Goal: Register for event/course

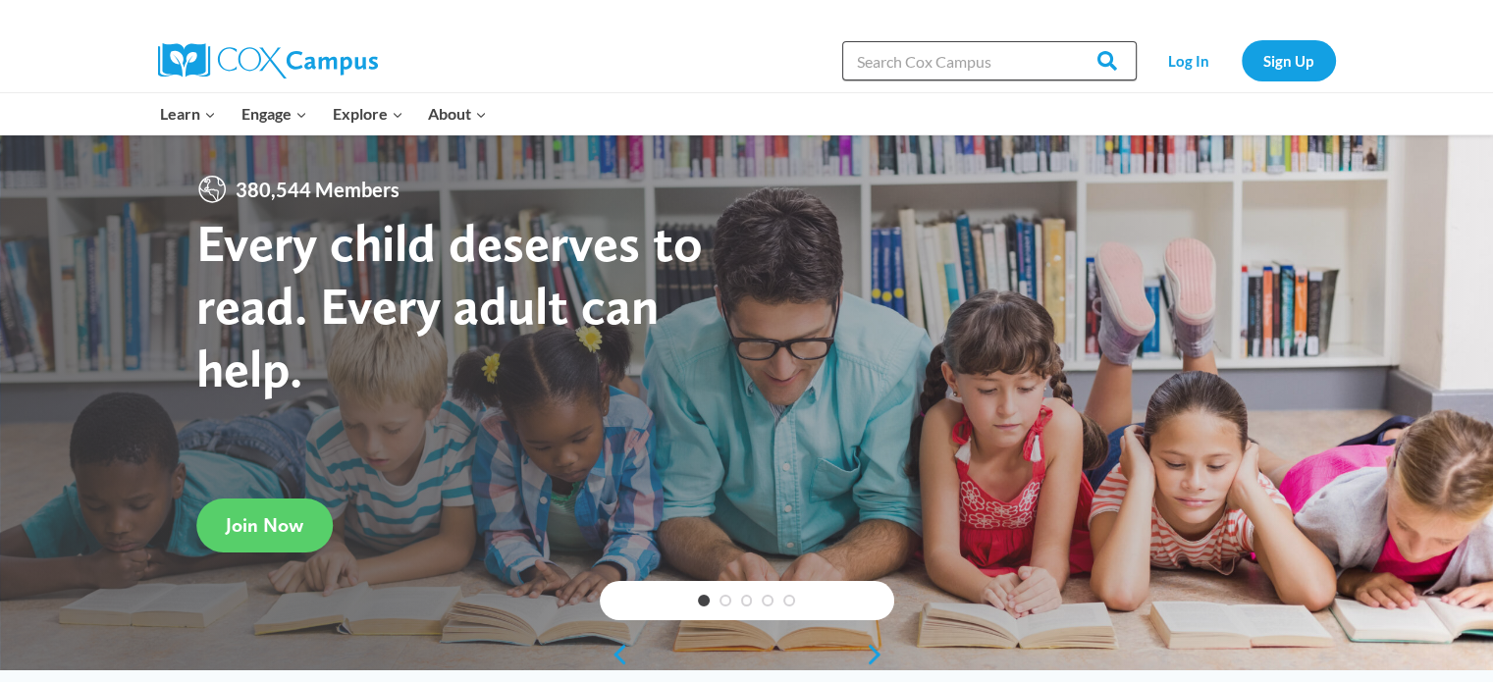
click at [1013, 66] on input "Search in [URL][DOMAIN_NAME]" at bounding box center [989, 60] width 294 height 39
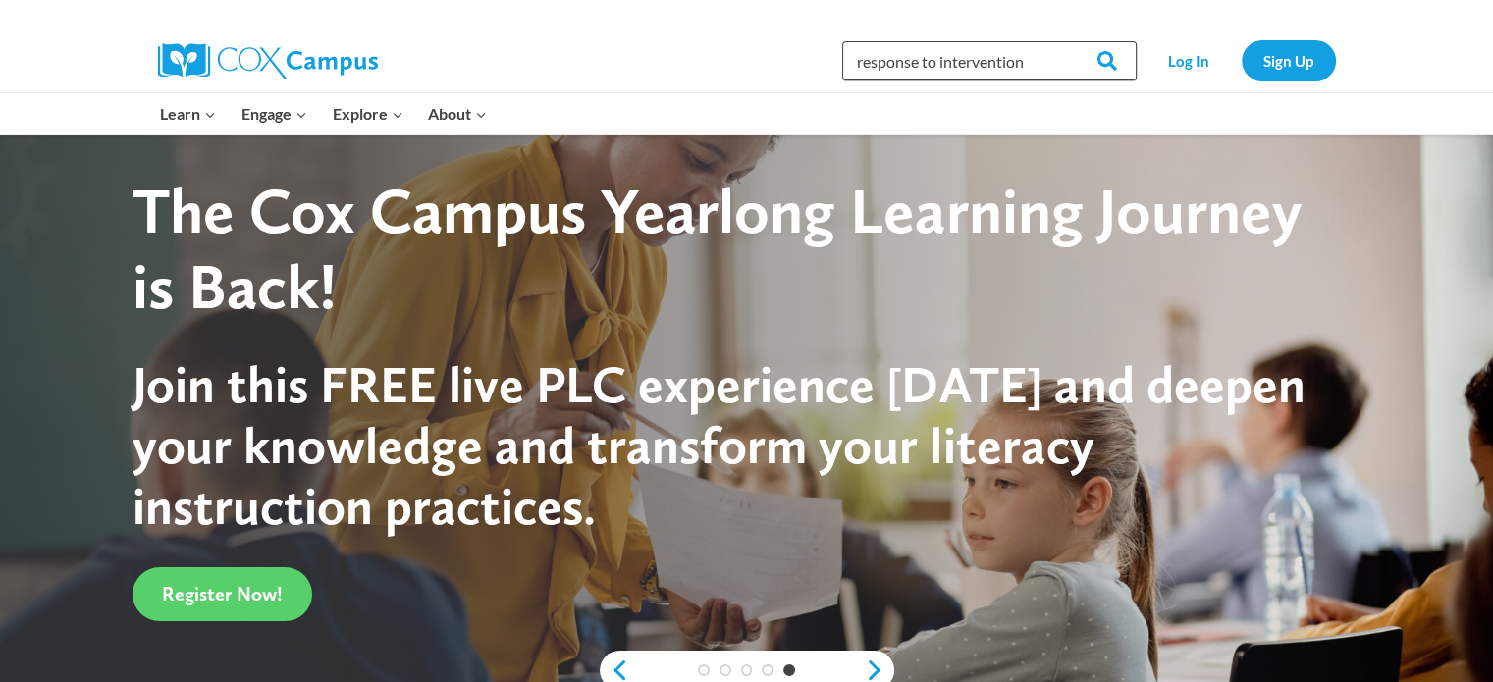
type input "response to intervention"
click at [1060, 41] on input "Search" at bounding box center [1098, 60] width 77 height 39
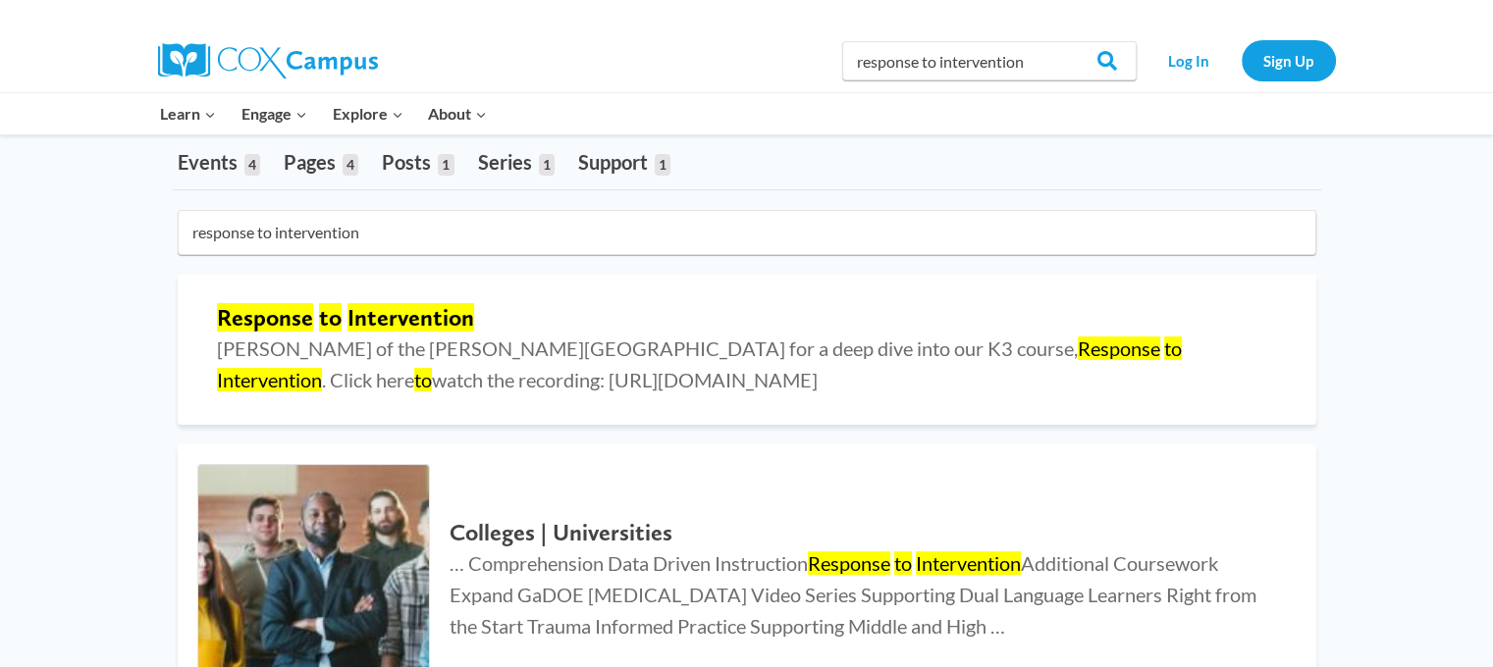
scroll to position [110, 0]
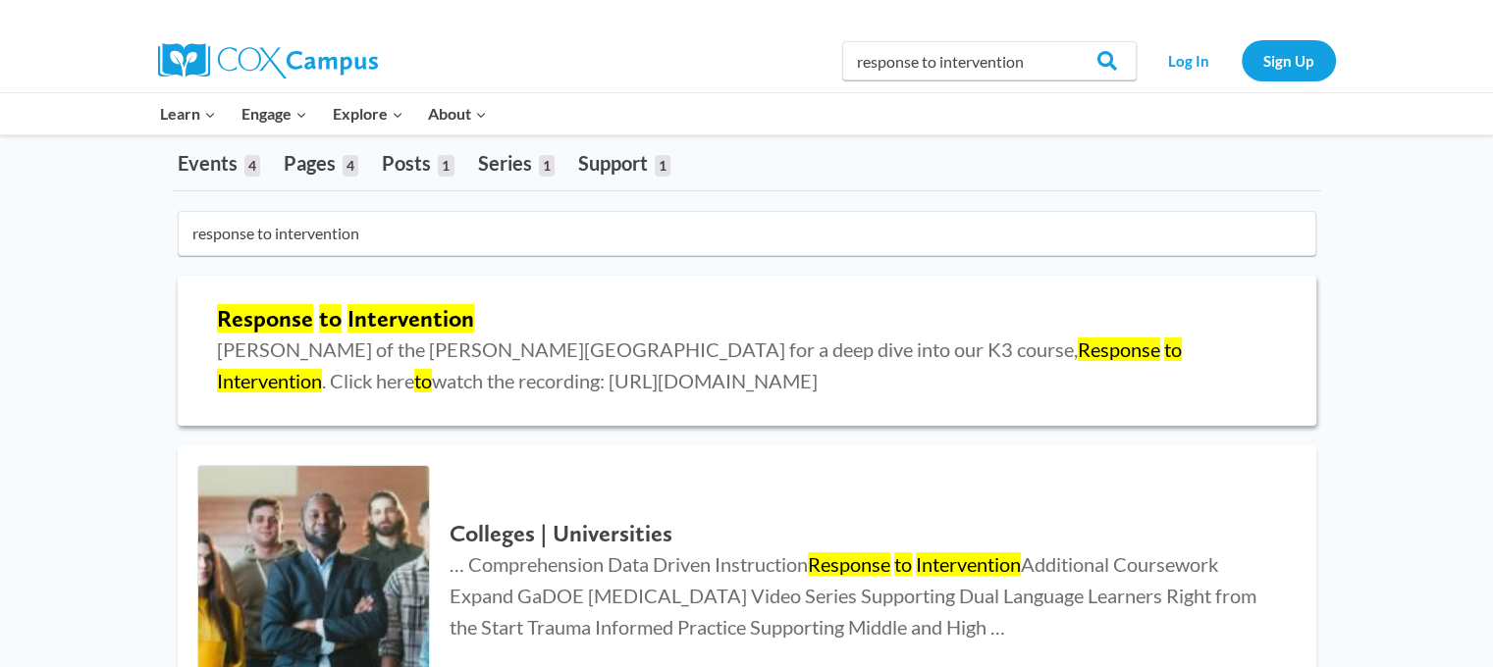
click at [412, 310] on mark "Intervention" at bounding box center [410, 318] width 127 height 28
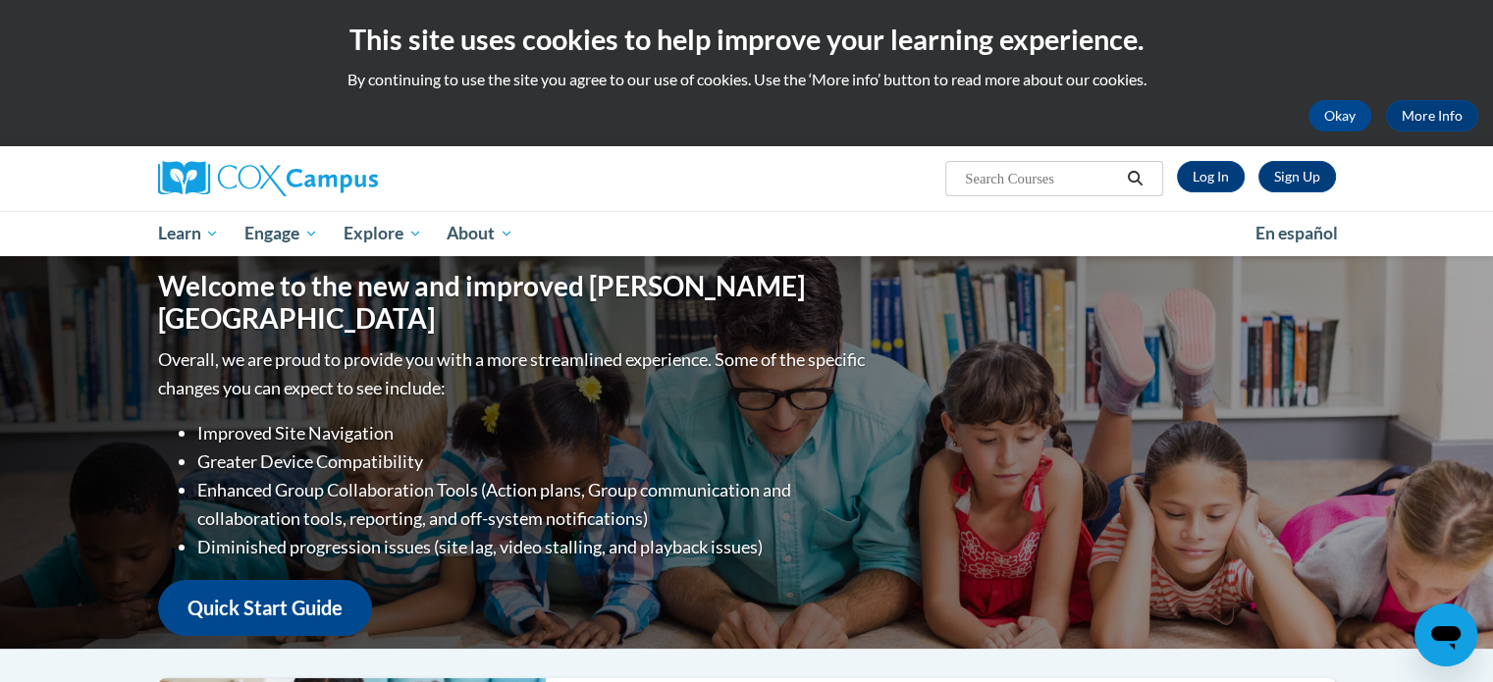
click at [1013, 181] on input "Search..." at bounding box center [1041, 179] width 157 height 24
type input "response to intervention"
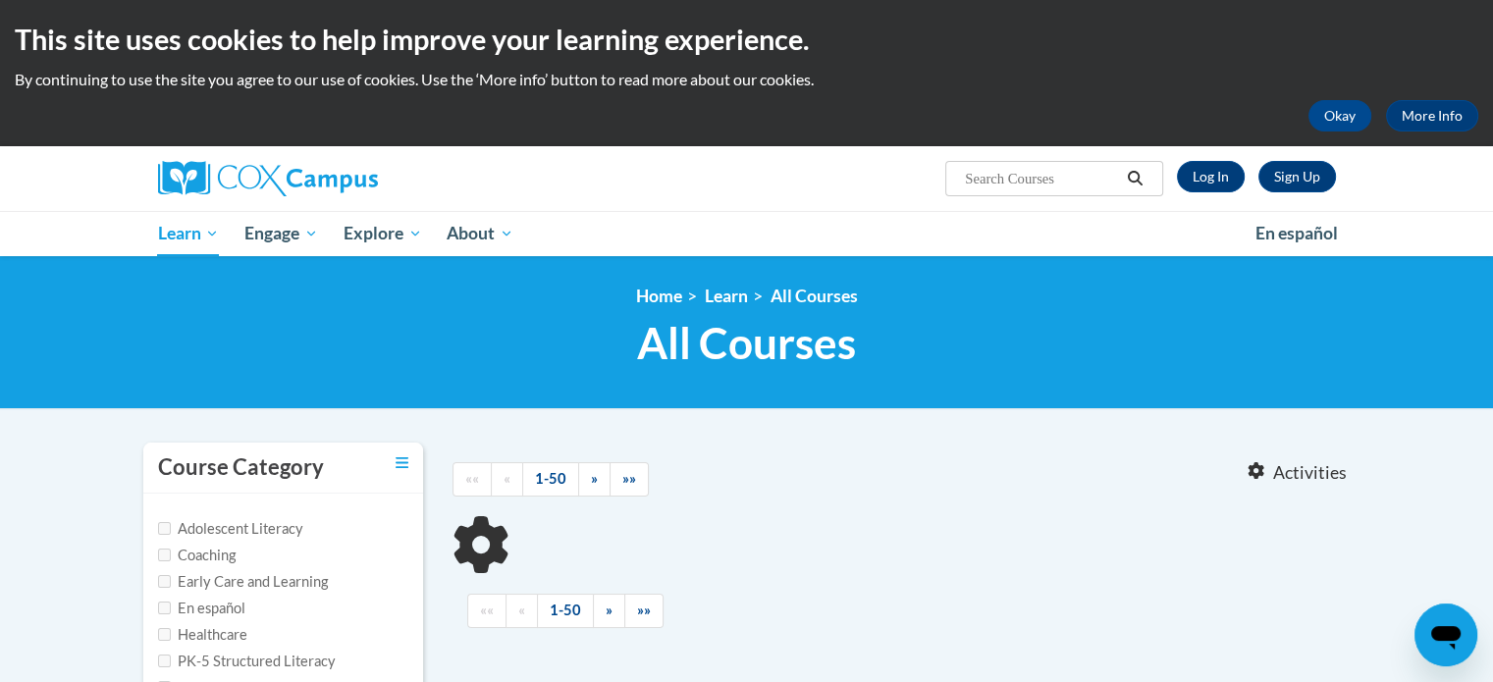
type input "response to intervention"
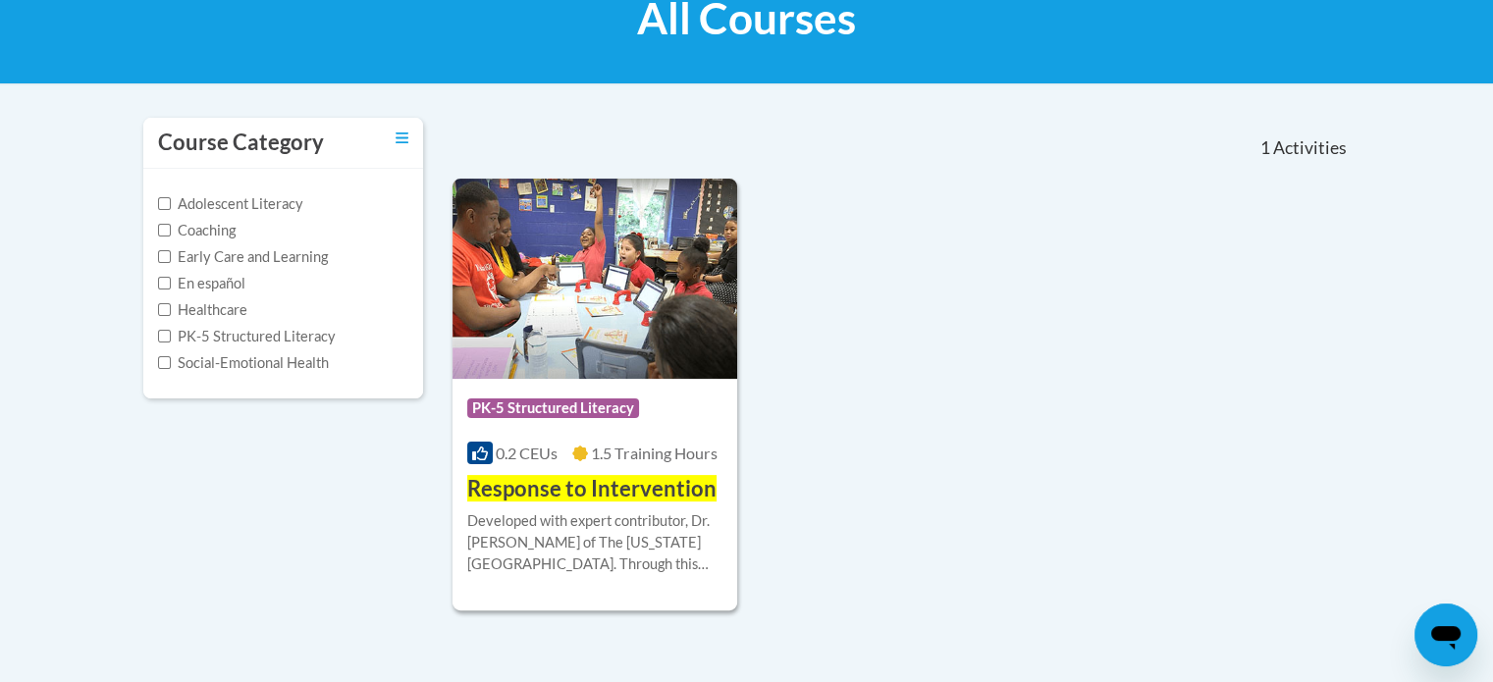
scroll to position [326, 0]
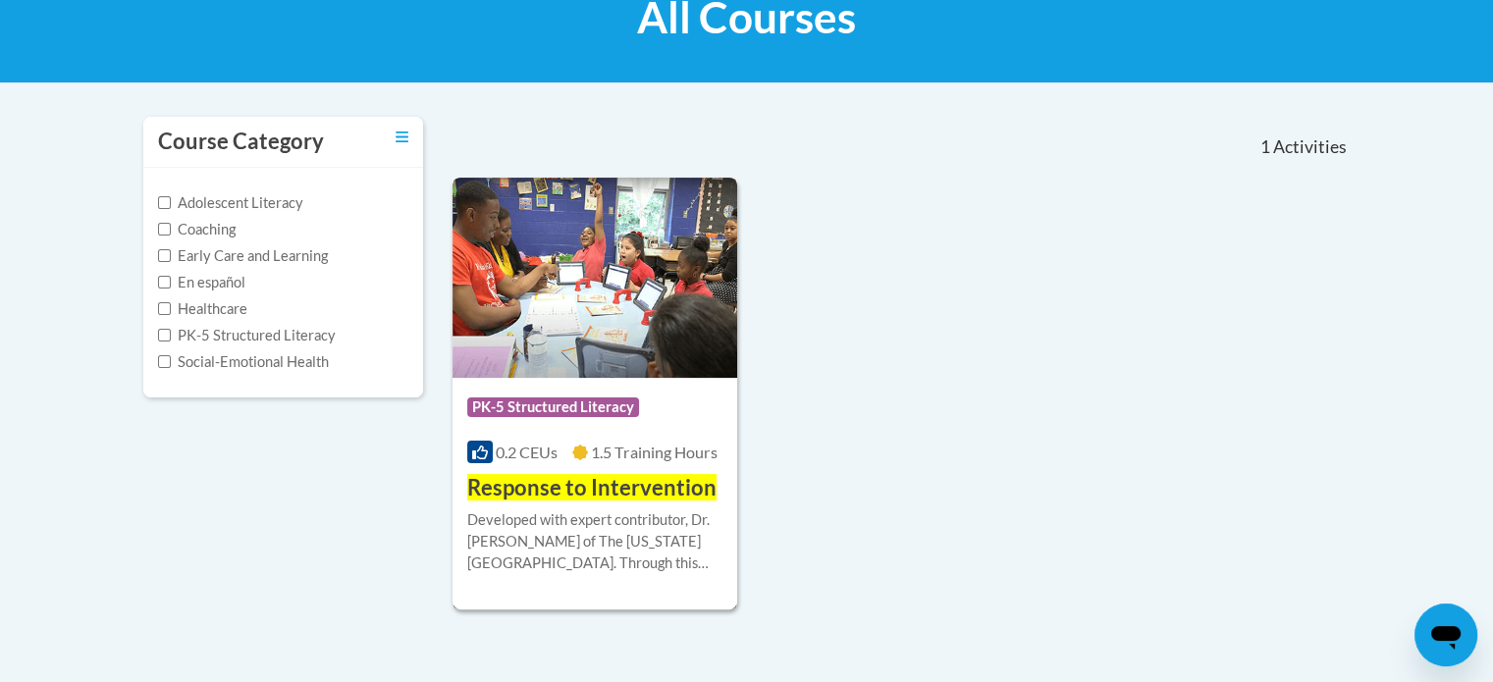
click at [650, 478] on span "Response to Intervention" at bounding box center [591, 487] width 249 height 26
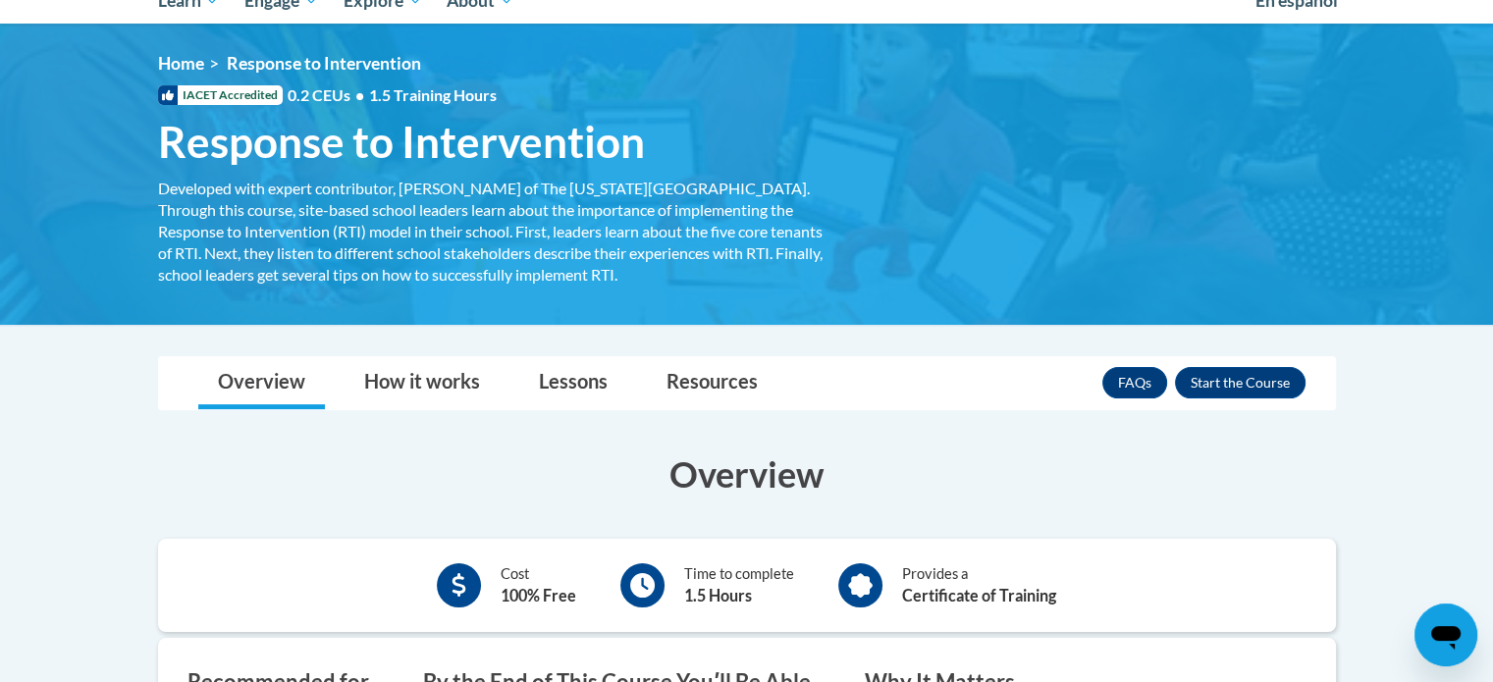
scroll to position [236, 0]
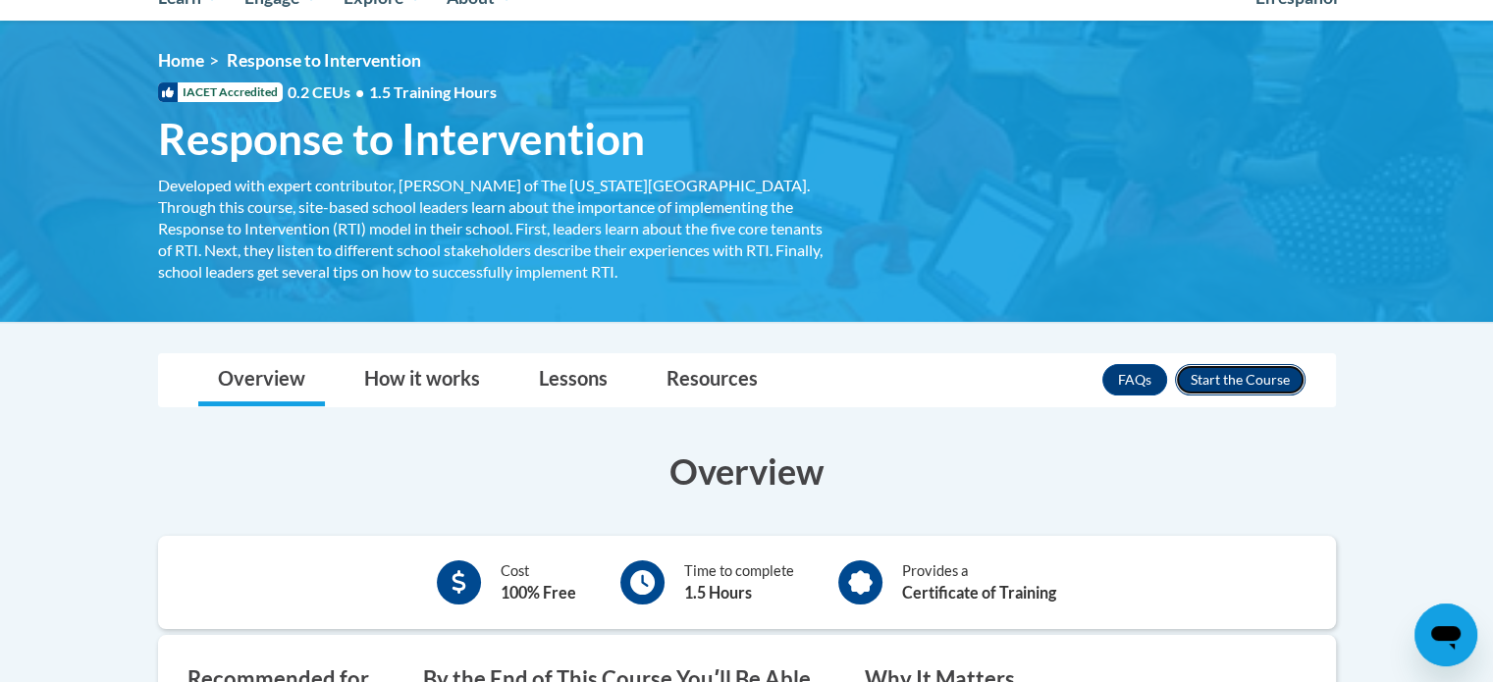
click at [1264, 394] on button "Enroll" at bounding box center [1240, 379] width 131 height 31
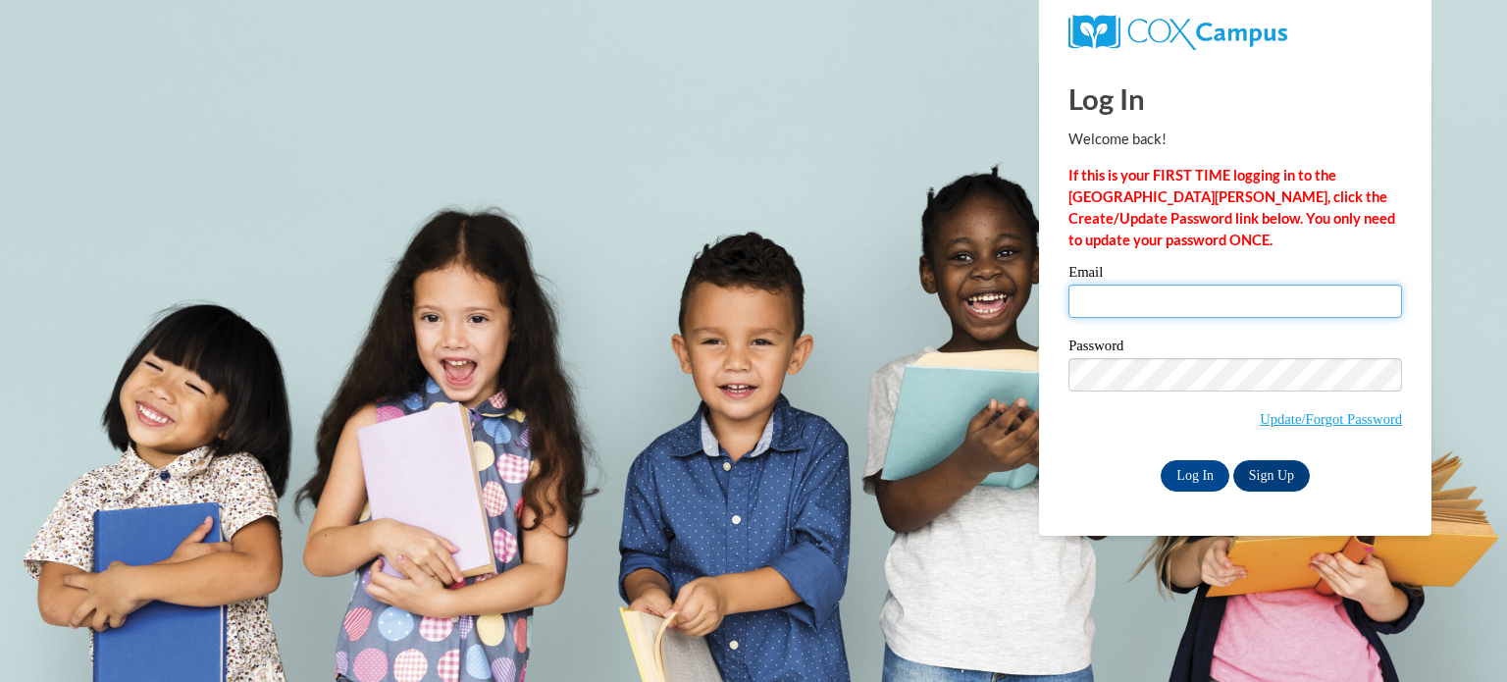
click at [1303, 294] on input "Email" at bounding box center [1236, 301] width 334 height 33
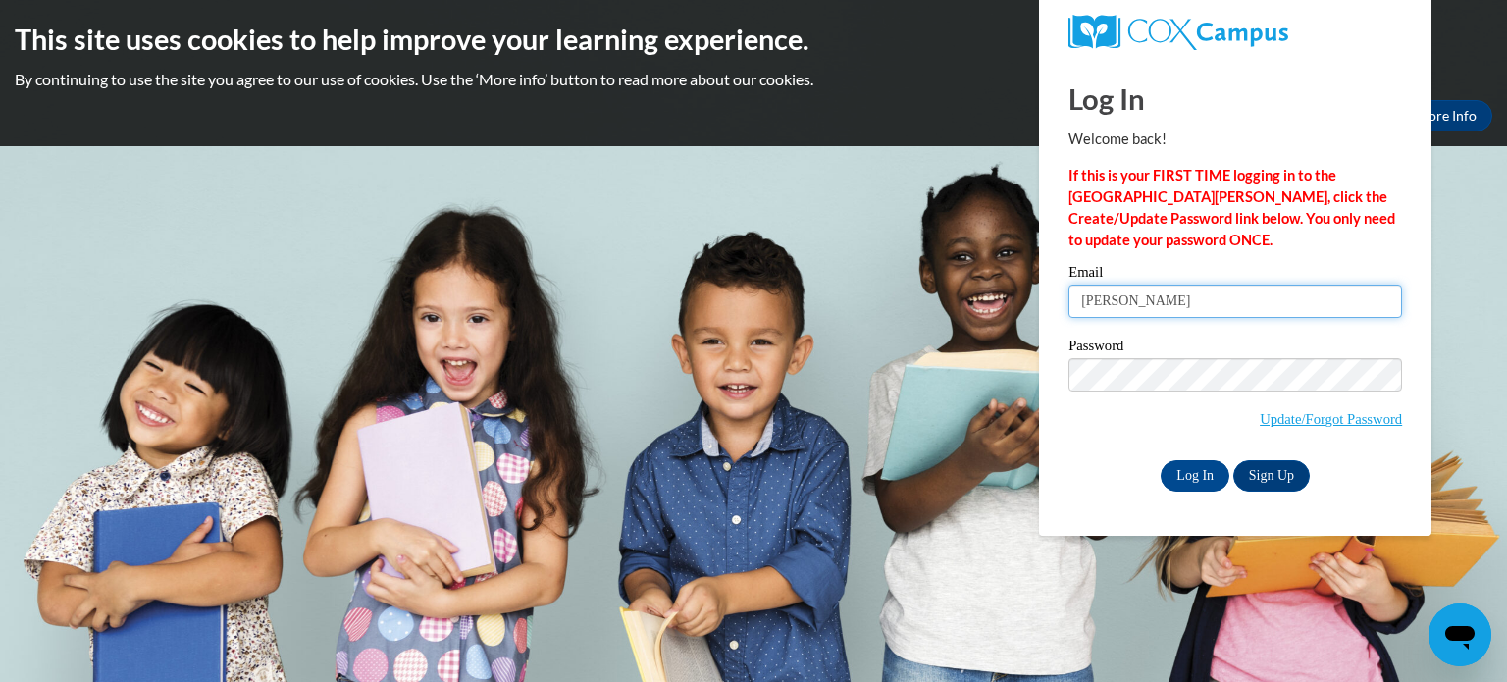
type input "[PERSON_NAME][EMAIL_ADDRESS][PERSON_NAME][DOMAIN_NAME]"
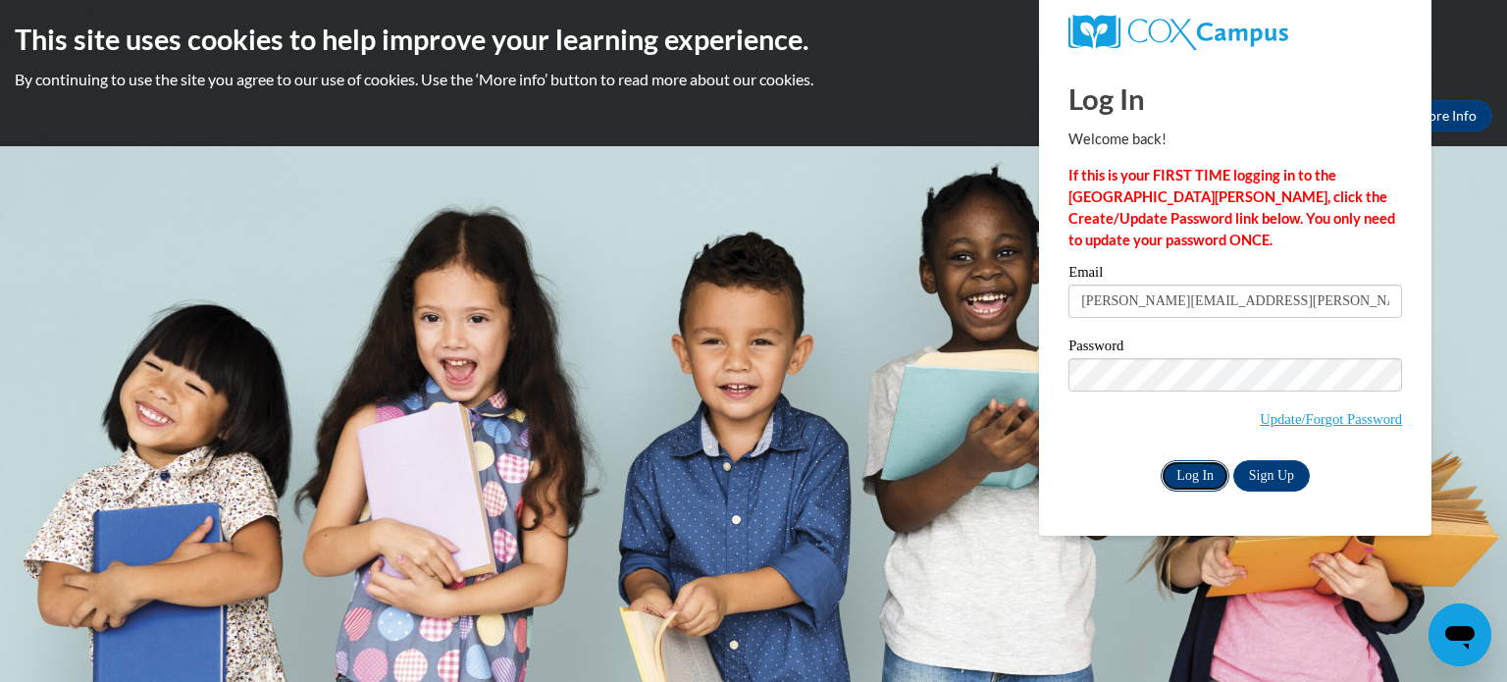
click at [1196, 480] on input "Log In" at bounding box center [1195, 475] width 69 height 31
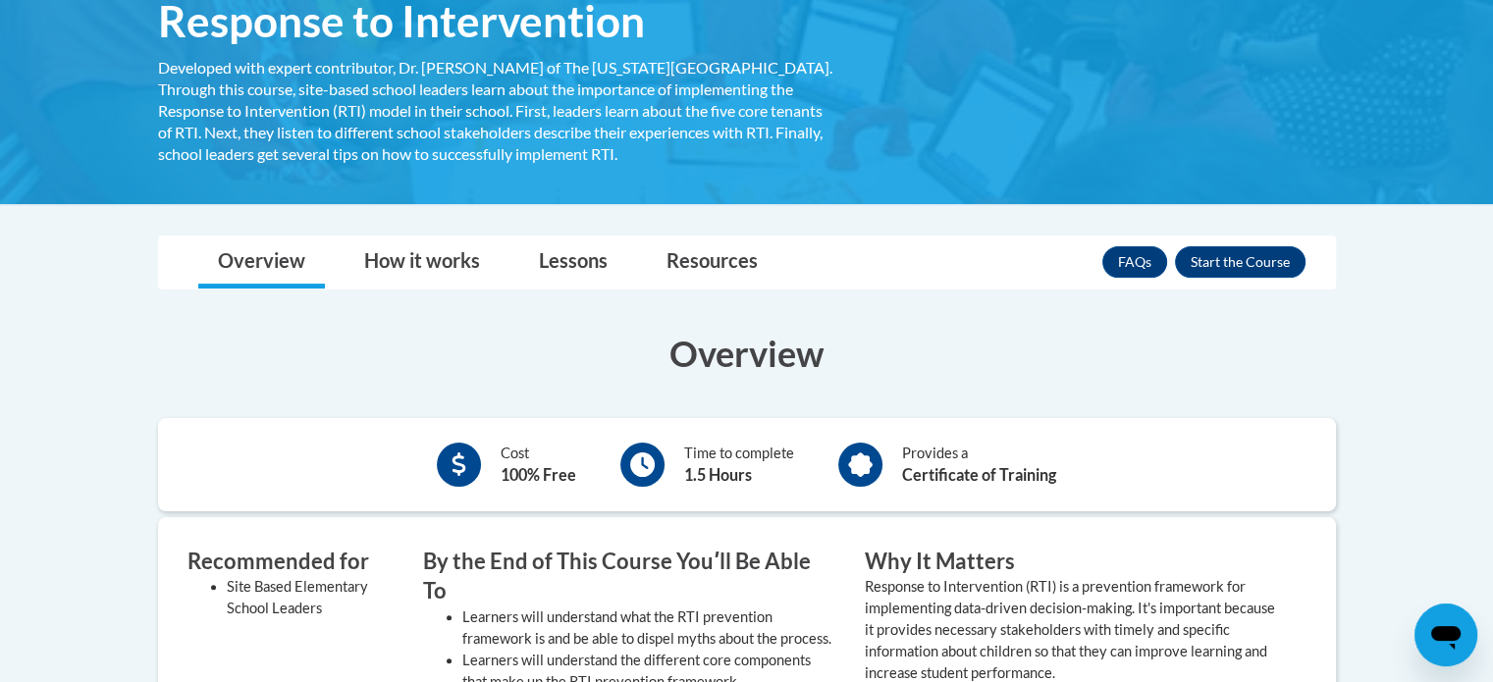
scroll to position [82, 0]
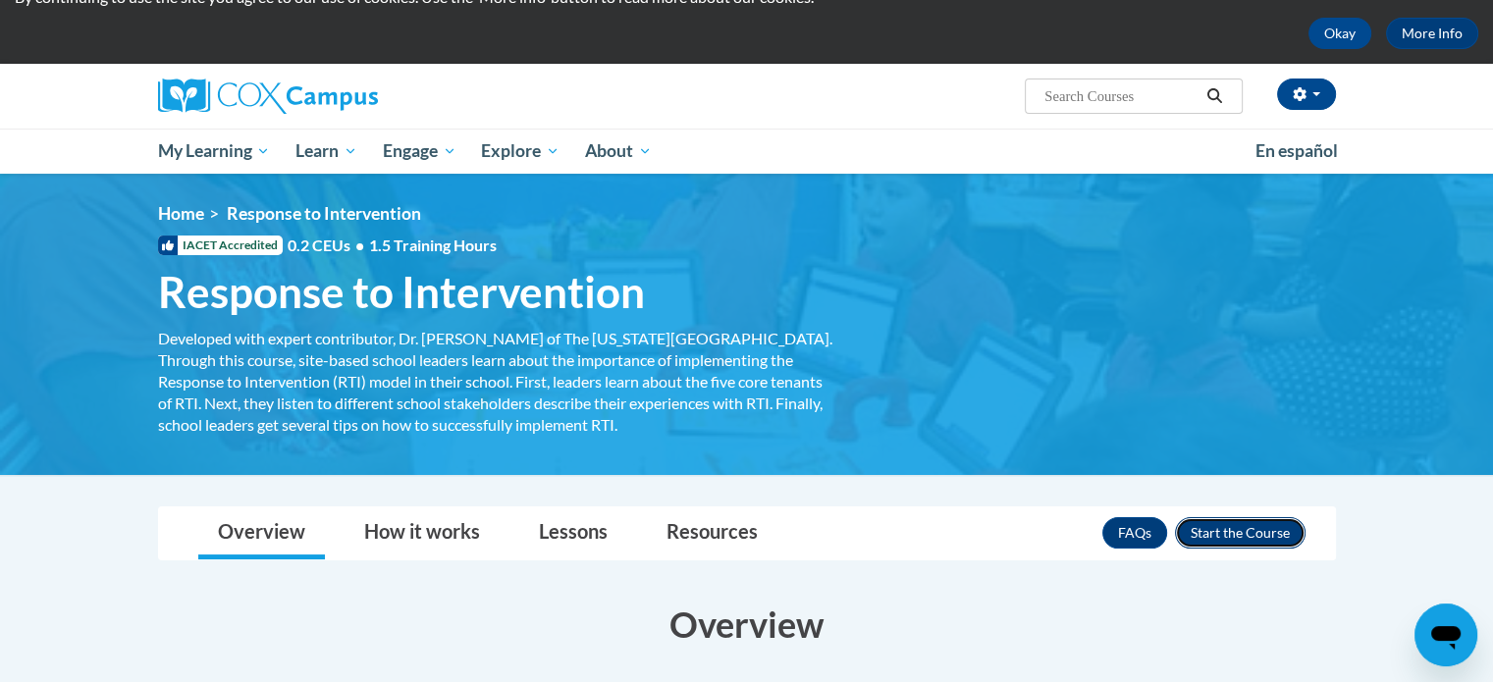
click at [1275, 530] on button "Enroll" at bounding box center [1240, 532] width 131 height 31
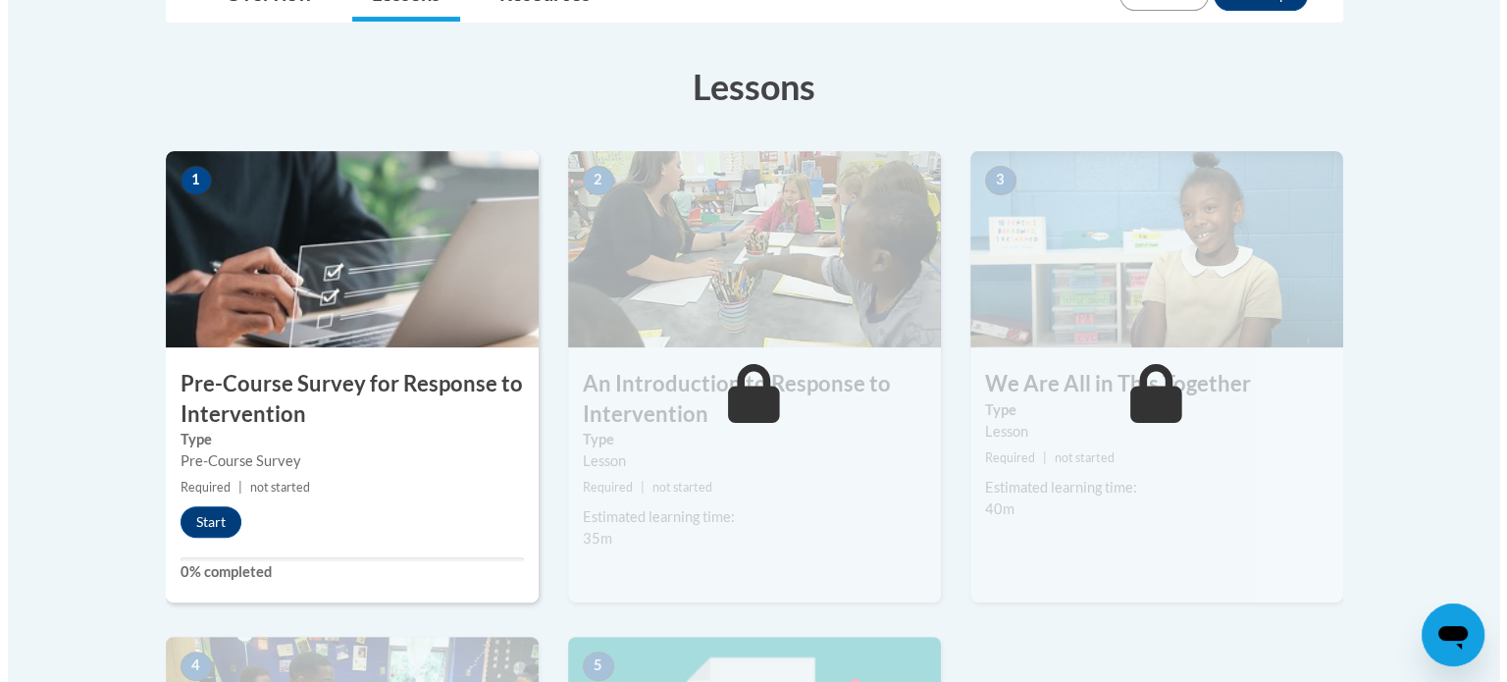
scroll to position [523, 0]
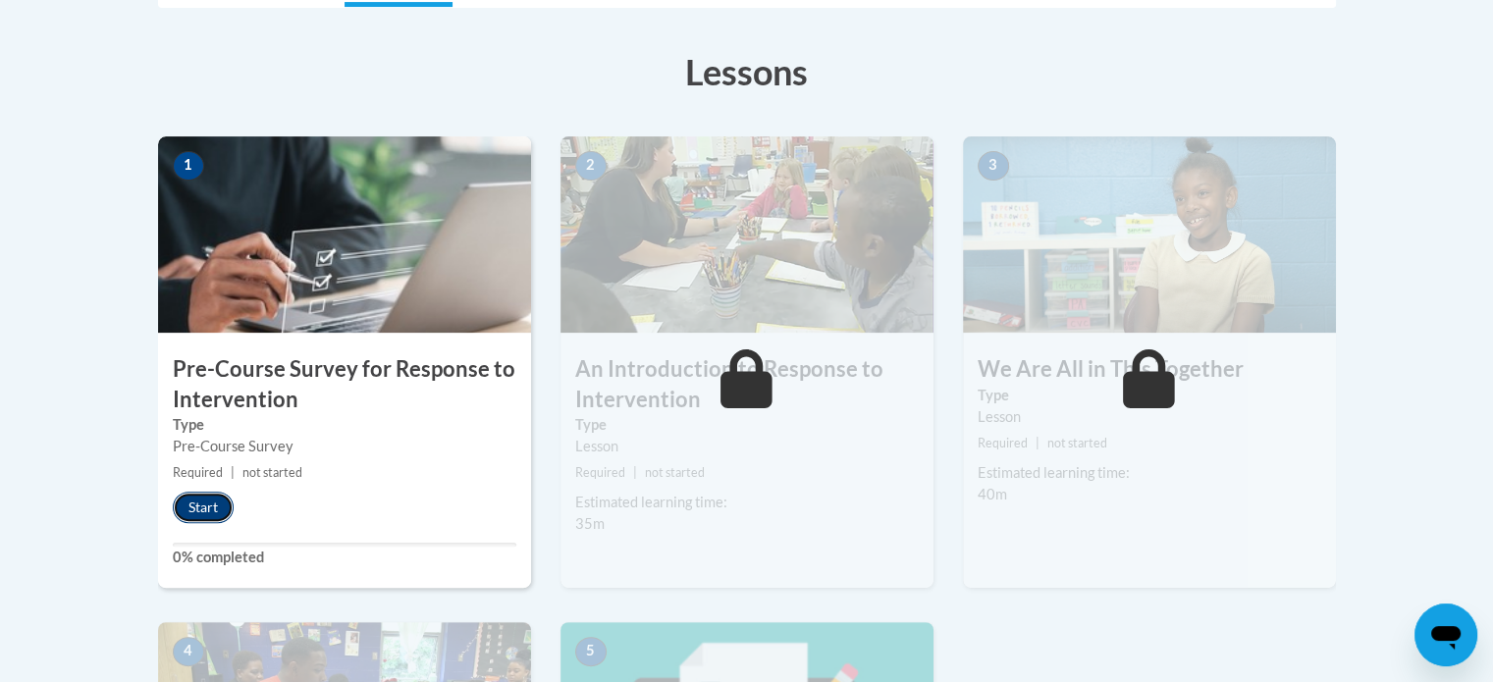
click at [208, 502] on button "Start" at bounding box center [203, 507] width 61 height 31
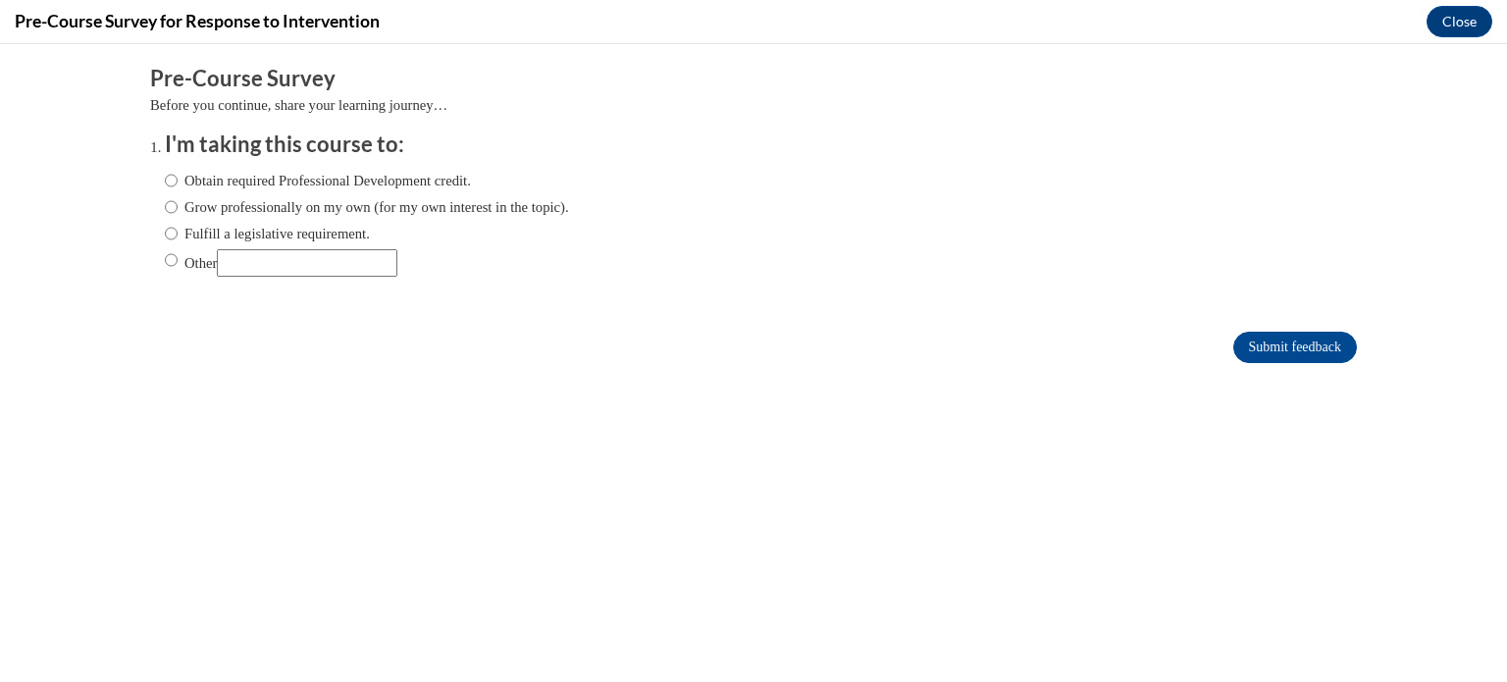
scroll to position [0, 0]
click at [165, 236] on input "Fulfill a legislative requirement." at bounding box center [171, 234] width 13 height 22
radio input "true"
click at [1307, 353] on input "Submit feedback" at bounding box center [1296, 347] width 124 height 31
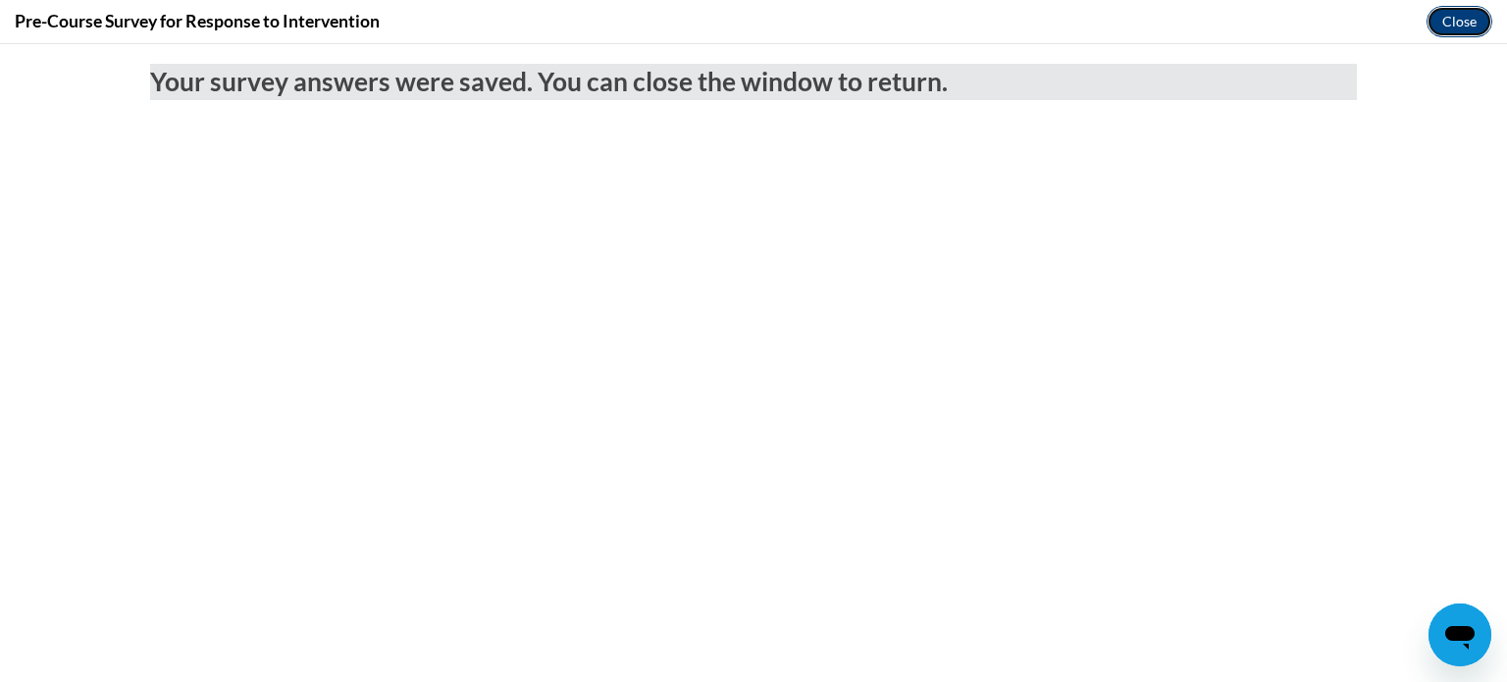
click at [1457, 23] on button "Close" at bounding box center [1460, 21] width 66 height 31
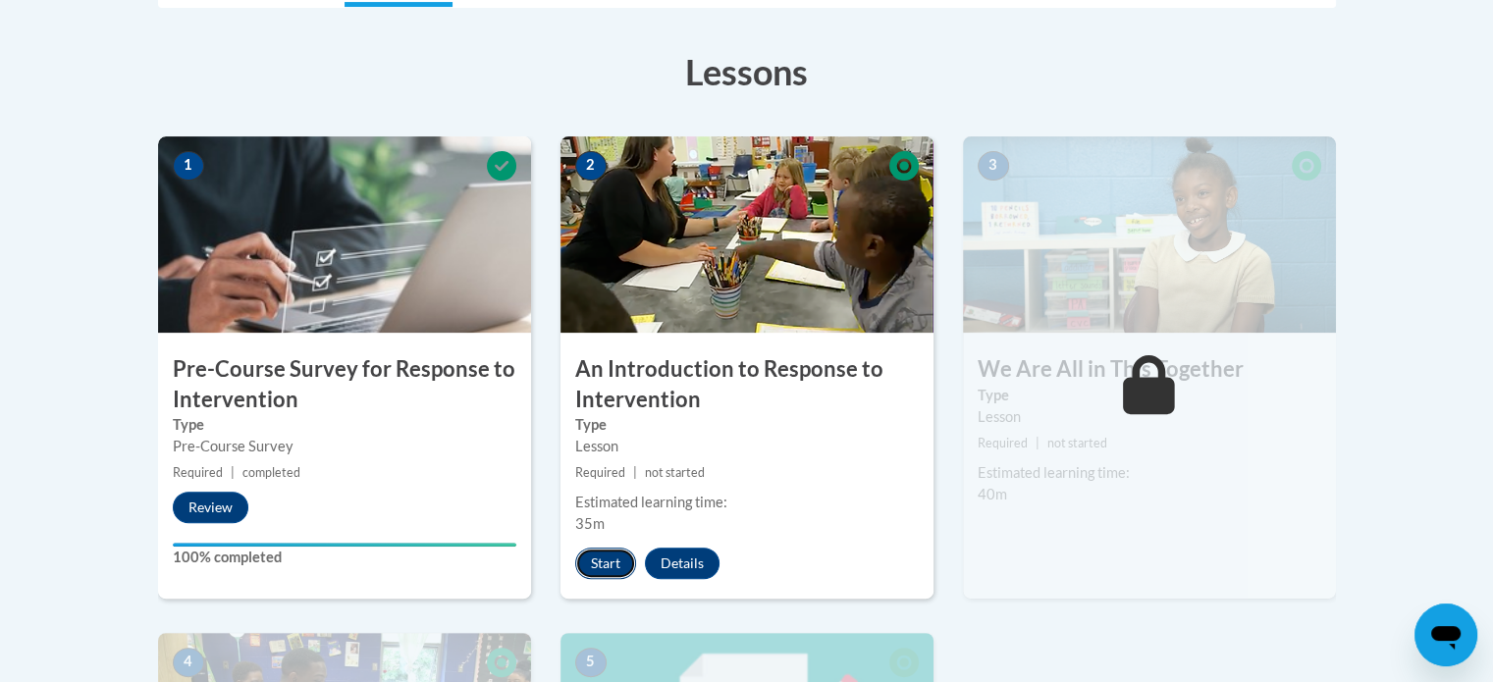
click at [605, 555] on button "Start" at bounding box center [605, 563] width 61 height 31
